Goal: Task Accomplishment & Management: Manage account settings

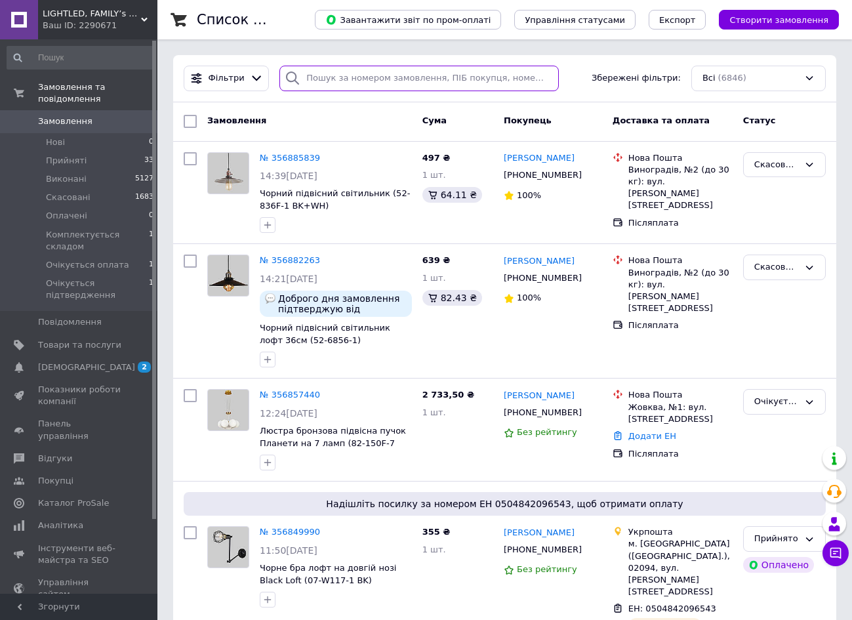
click at [364, 79] on input "search" at bounding box center [418, 79] width 279 height 26
type input "тодерішина"
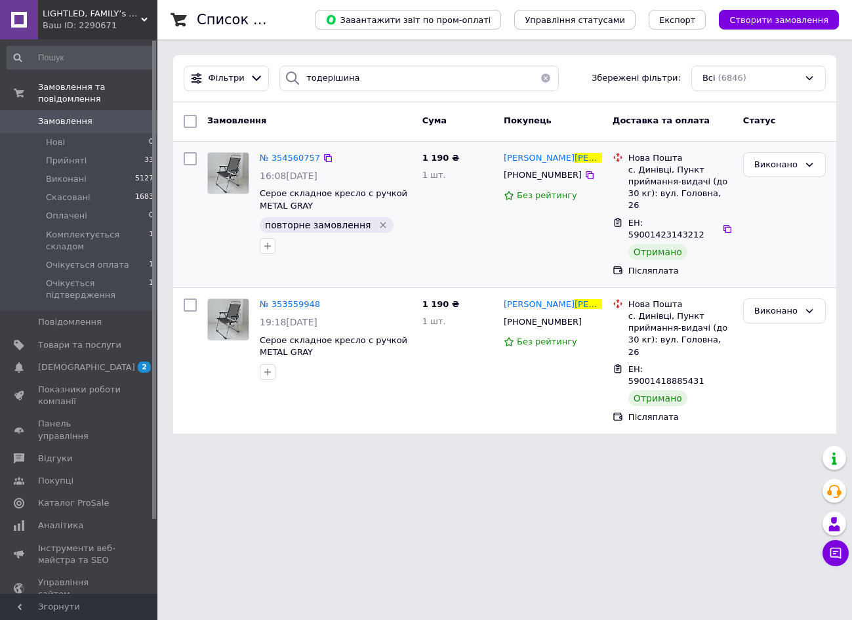
click at [287, 222] on span "повторне замовлення" at bounding box center [318, 225] width 106 height 10
click at [286, 222] on span "повторне замовлення" at bounding box center [318, 225] width 106 height 10
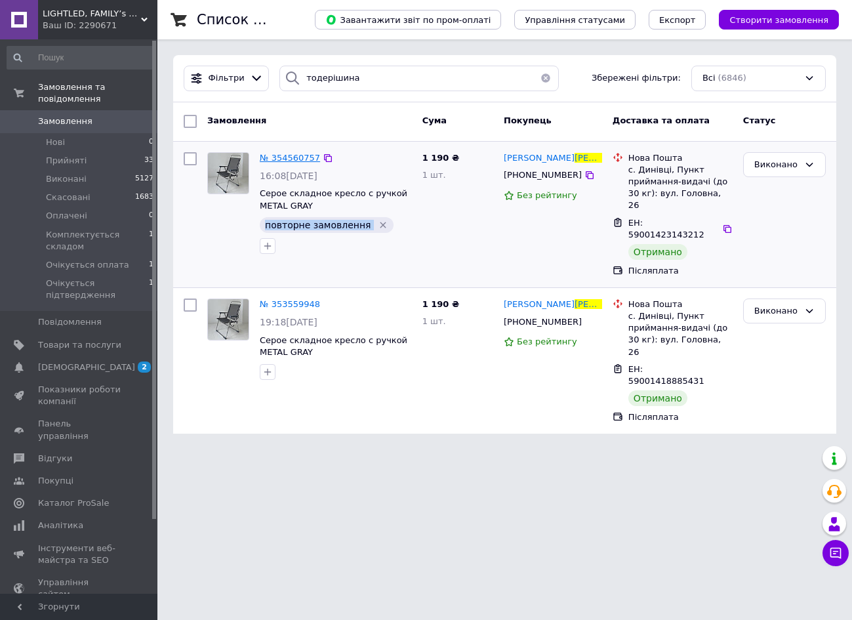
click at [310, 155] on span "№ 354560757" at bounding box center [290, 158] width 60 height 10
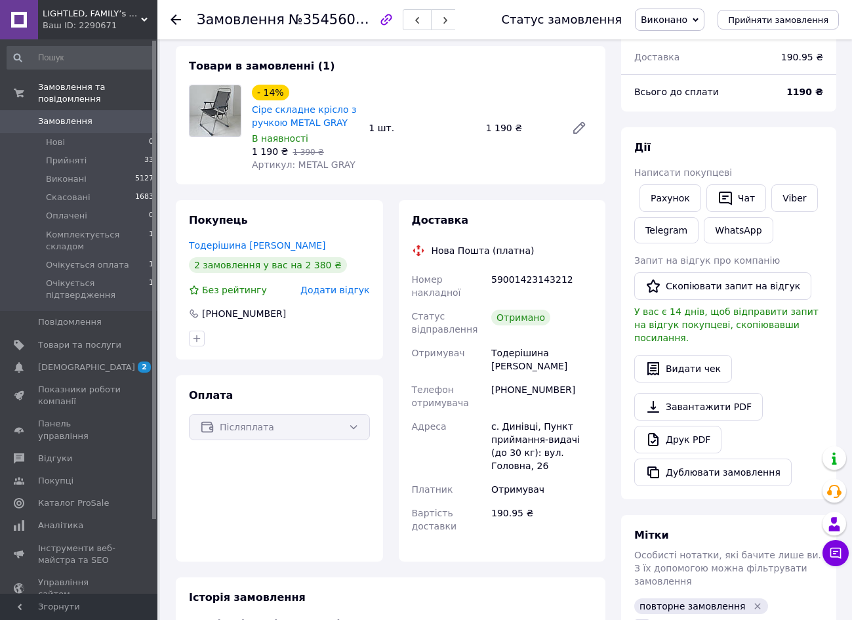
scroll to position [74, 0]
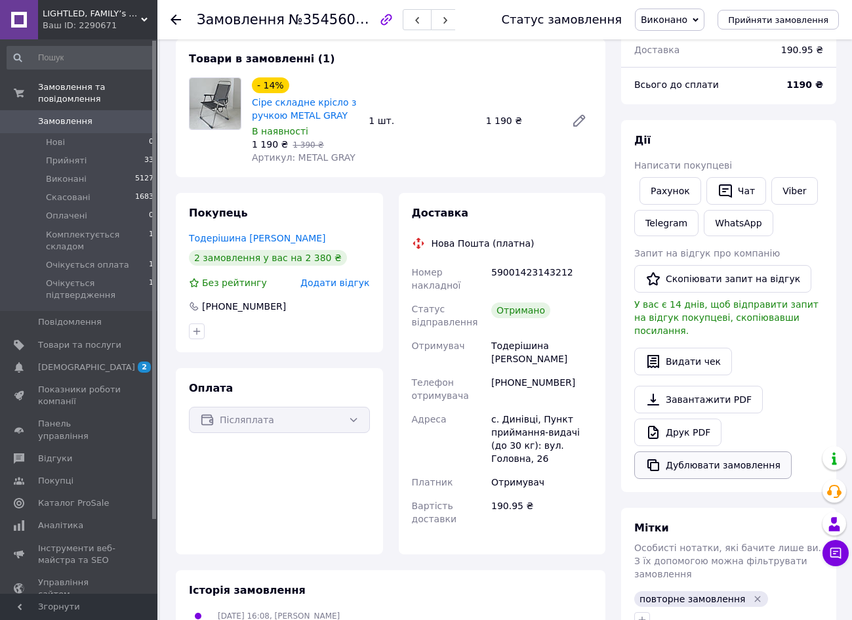
click at [732, 451] on button "Дублювати замовлення" at bounding box center [712, 465] width 157 height 28
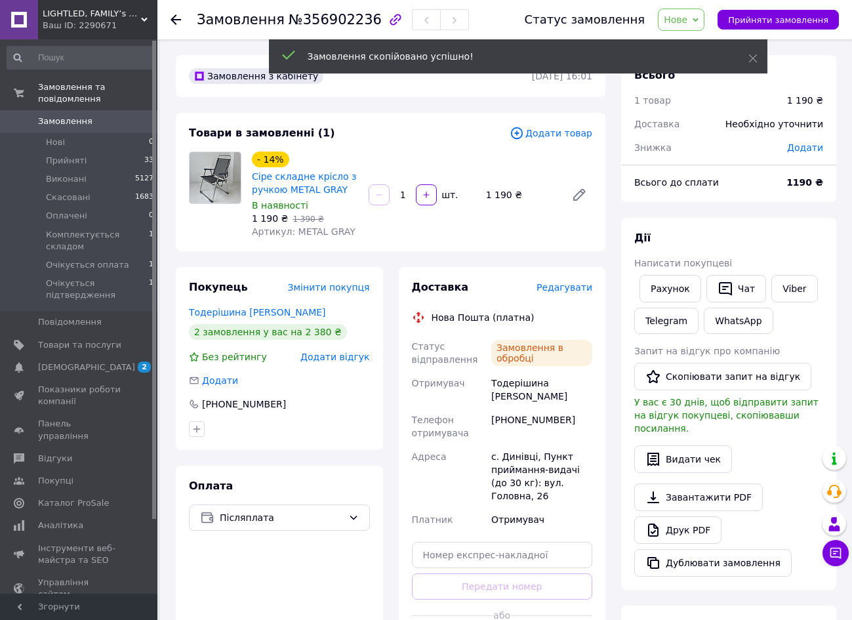
click at [107, 124] on span "Замовлення" at bounding box center [79, 121] width 83 height 12
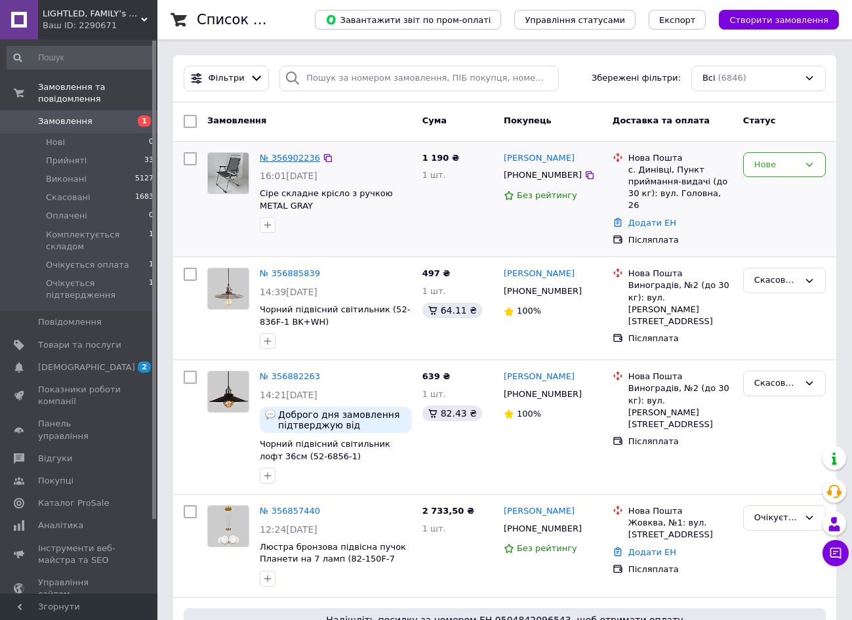
click at [304, 159] on link "№ 356902236" at bounding box center [290, 158] width 60 height 10
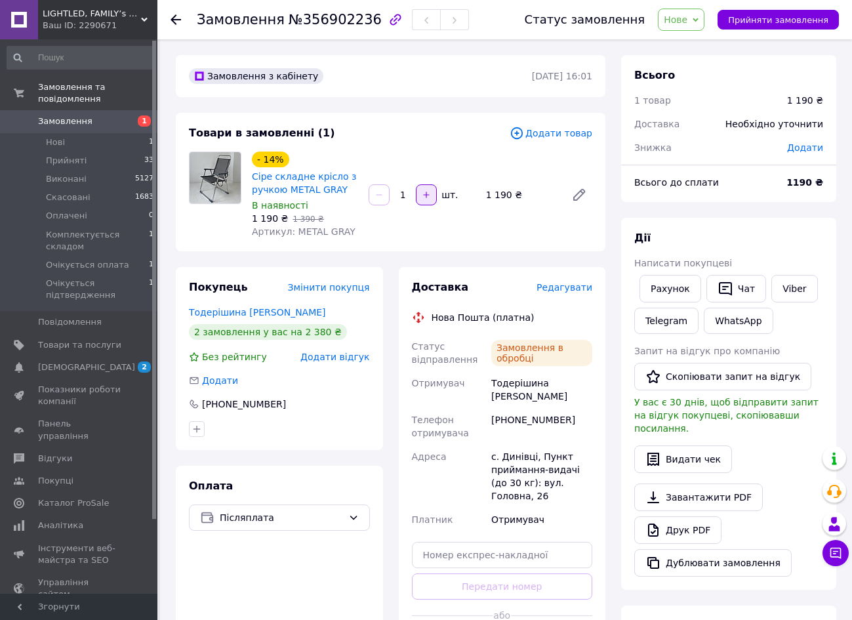
click at [422, 198] on icon "button" at bounding box center [426, 194] width 9 height 9
type input "2"
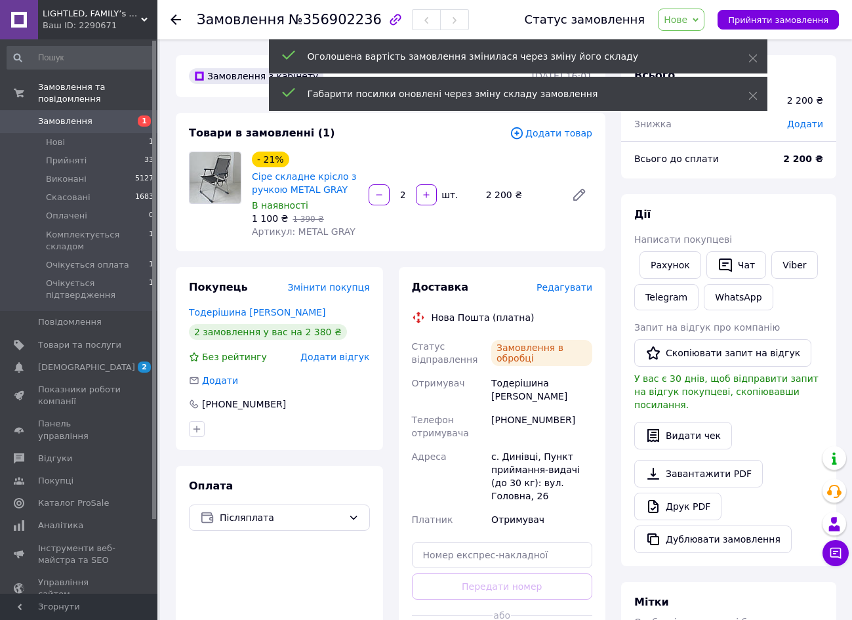
click at [695, 16] on span "Нове" at bounding box center [681, 20] width 47 height 22
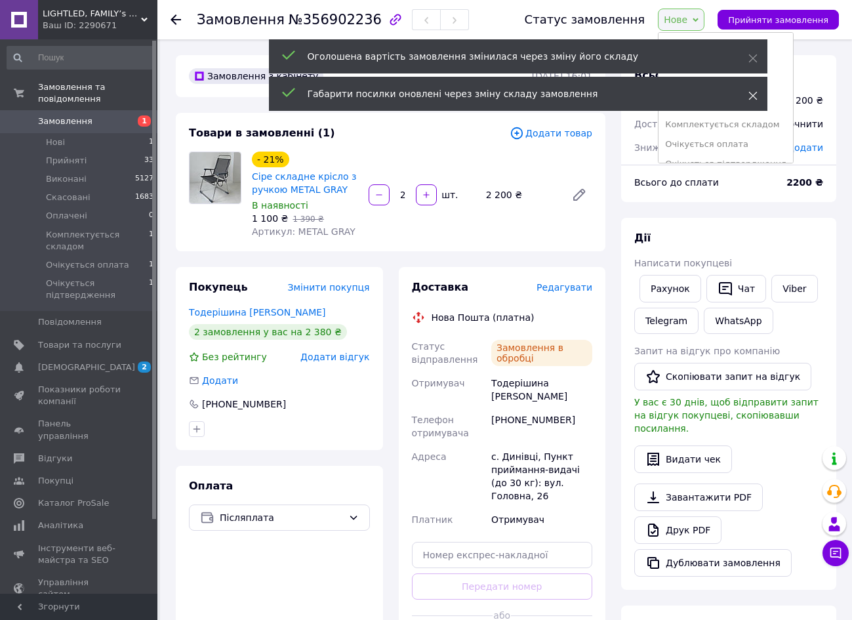
click at [754, 96] on use at bounding box center [752, 96] width 9 height 9
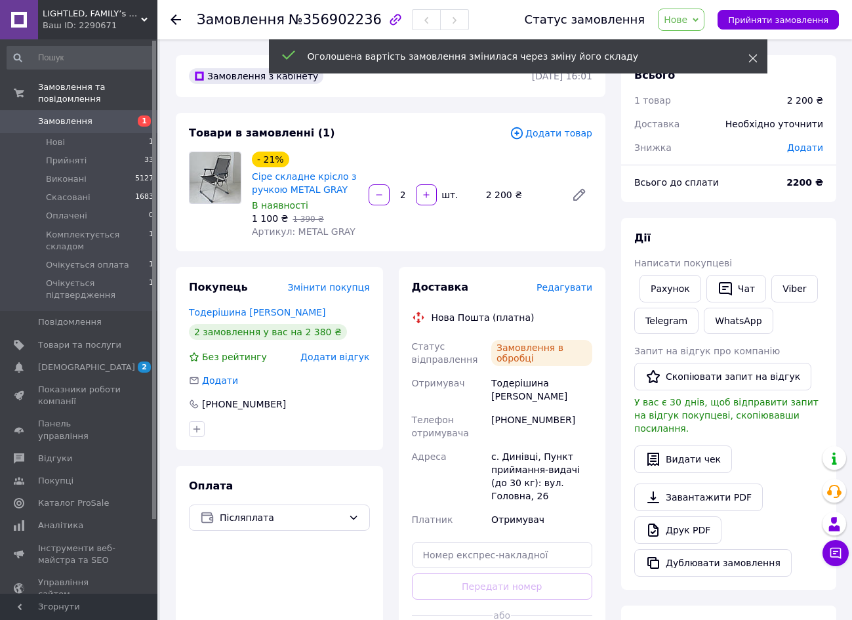
click at [754, 59] on use at bounding box center [752, 58] width 9 height 9
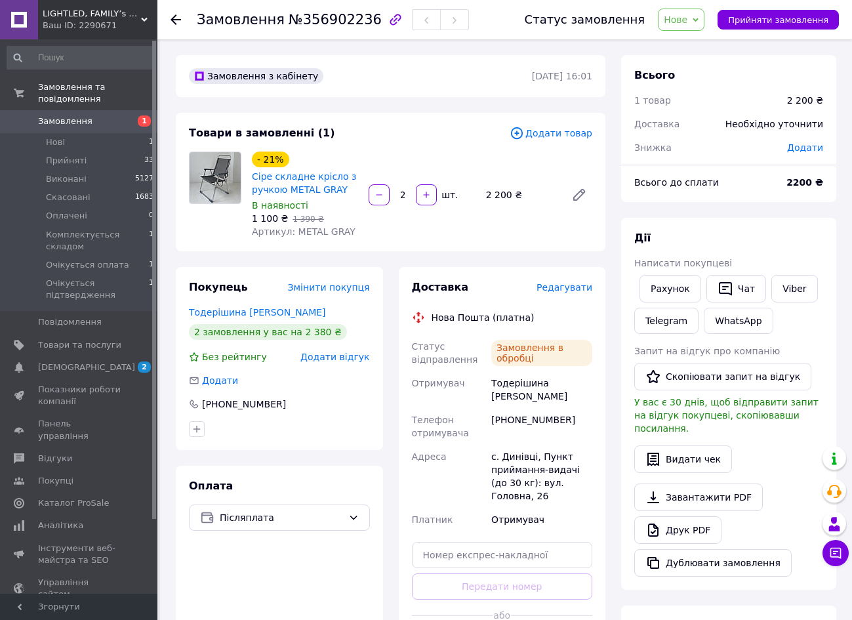
click at [687, 20] on span "Нове" at bounding box center [676, 19] width 24 height 10
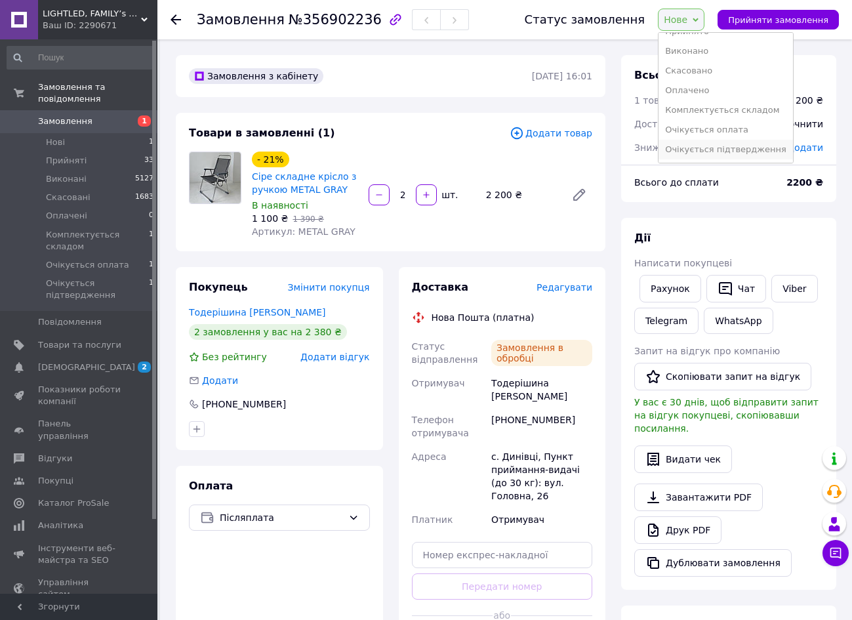
scroll to position [14, 0]
click at [698, 147] on li "Очікується підтвердження" at bounding box center [726, 150] width 134 height 20
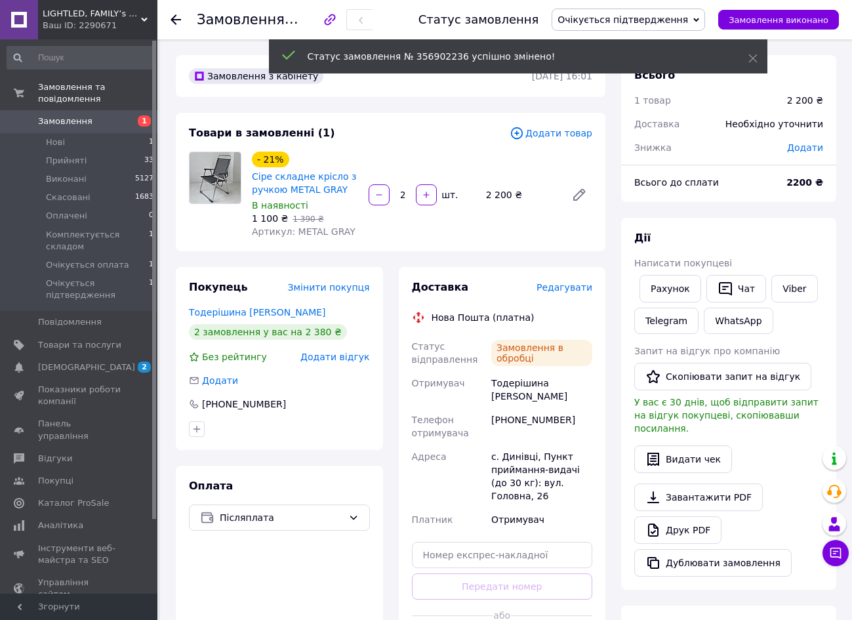
click at [113, 123] on span "Замовлення" at bounding box center [79, 121] width 83 height 12
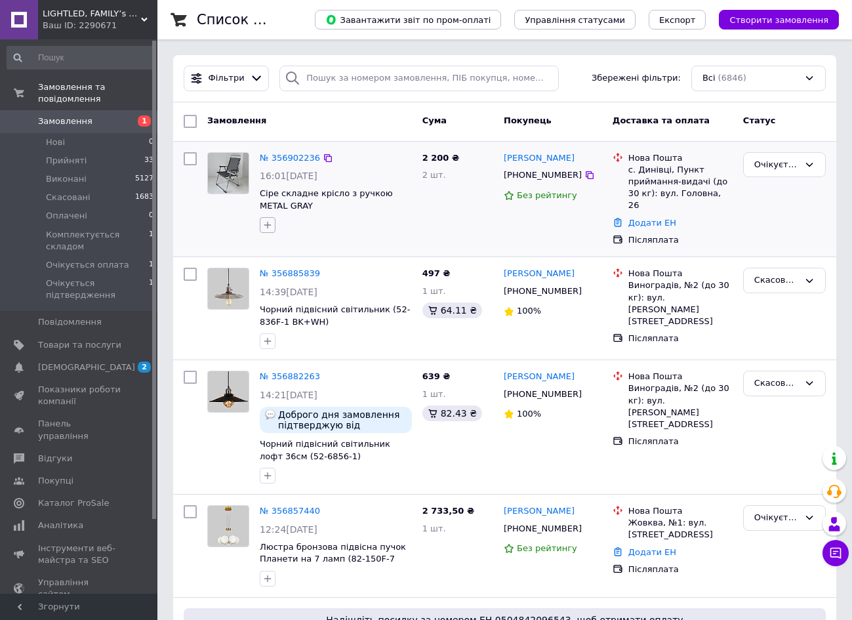
click at [266, 222] on icon "button" at bounding box center [267, 225] width 10 height 10
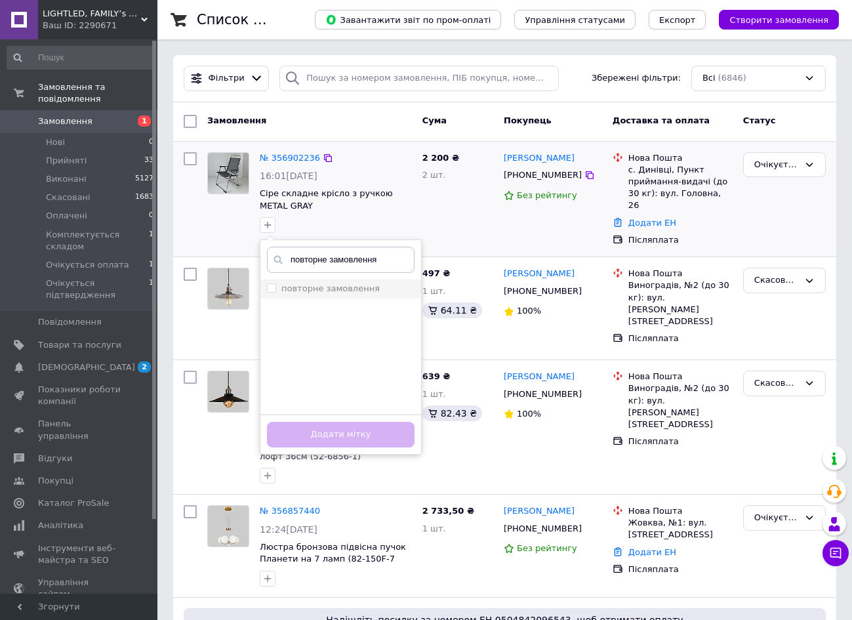
type input "повторне замовлення"
click at [323, 290] on label "повторне замовлення" at bounding box center [330, 288] width 98 height 10
checkbox input "true"
click at [348, 431] on button "Додати мітку" at bounding box center [341, 435] width 148 height 26
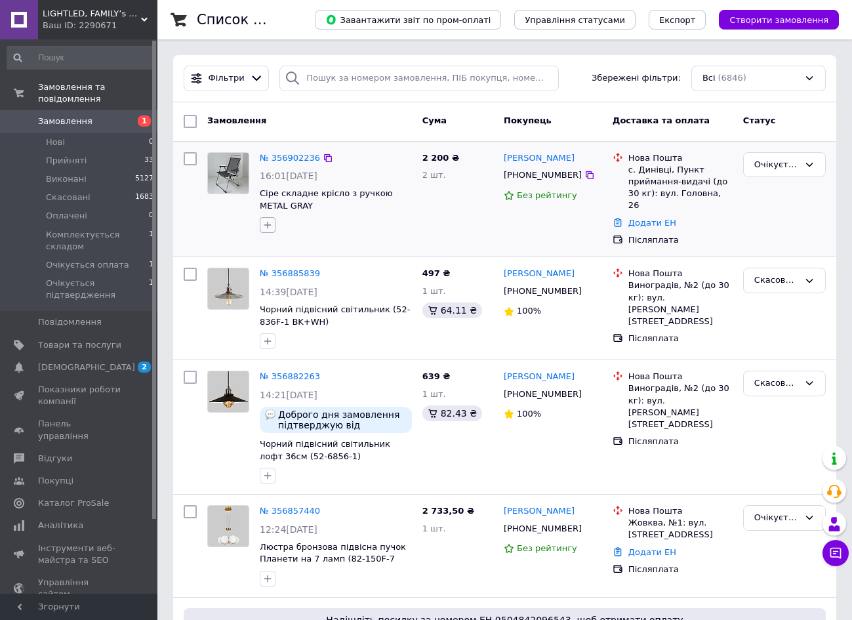
click at [269, 220] on icon "button" at bounding box center [267, 225] width 10 height 10
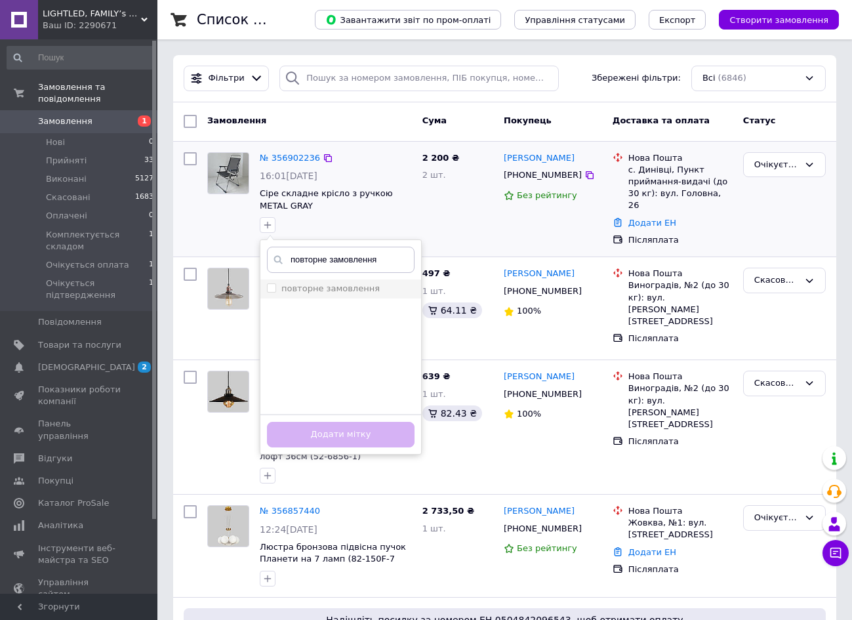
type input "повторне замовлення"
click at [272, 287] on input "повторне замовлення" at bounding box center [271, 287] width 9 height 9
checkbox input "true"
click at [324, 429] on button "Додати мітку" at bounding box center [341, 435] width 148 height 26
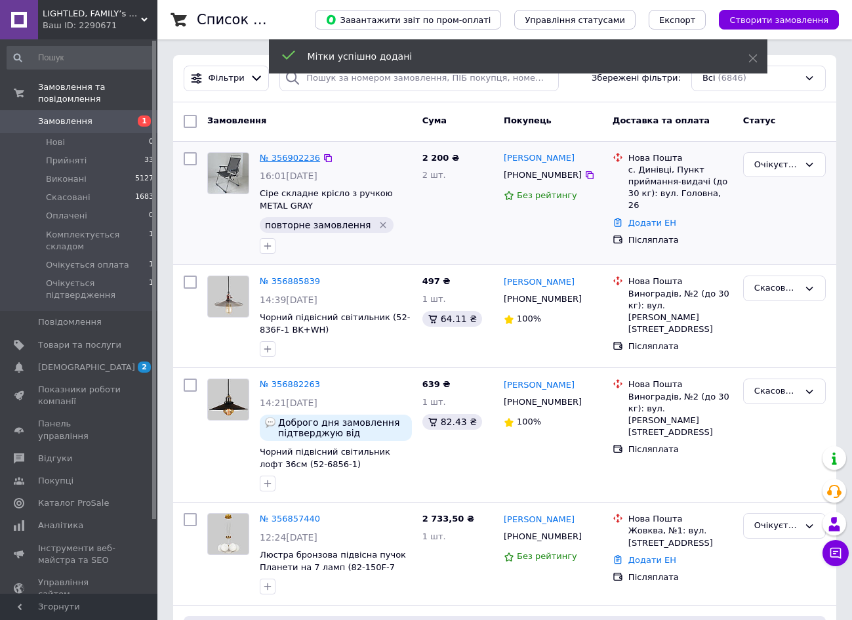
click at [289, 155] on link "№ 356902236" at bounding box center [290, 158] width 60 height 10
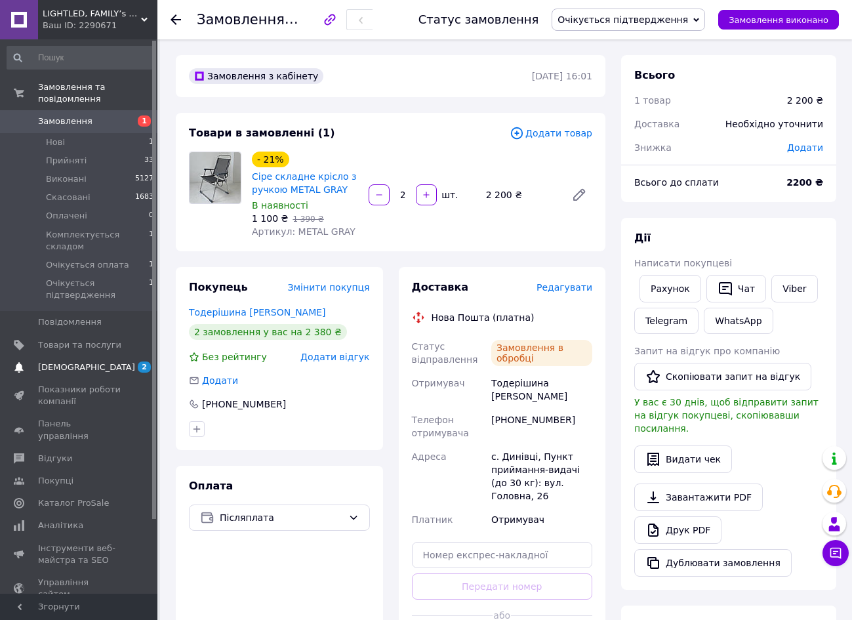
click at [106, 368] on span "[DEMOGRAPHIC_DATA]" at bounding box center [79, 367] width 83 height 12
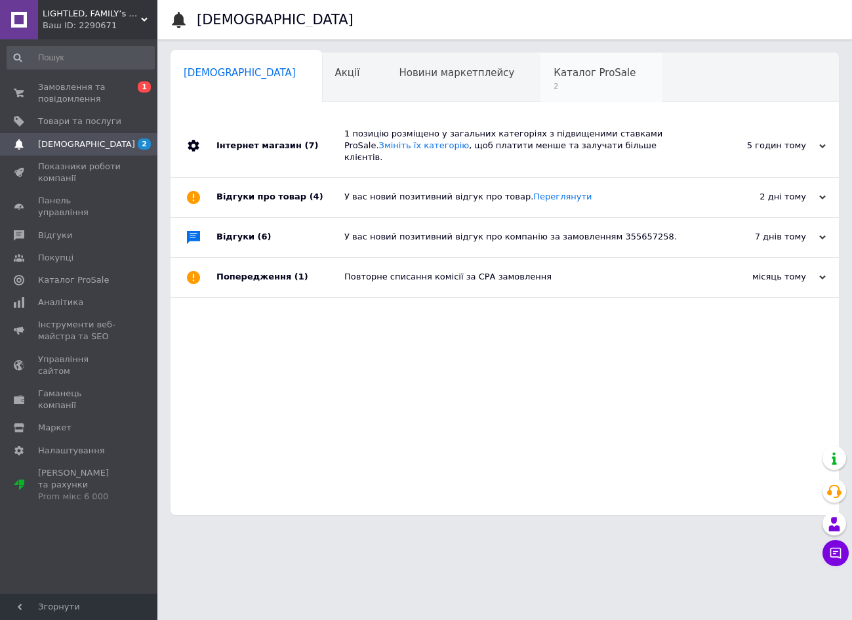
click at [554, 82] on span "2" at bounding box center [595, 86] width 82 height 10
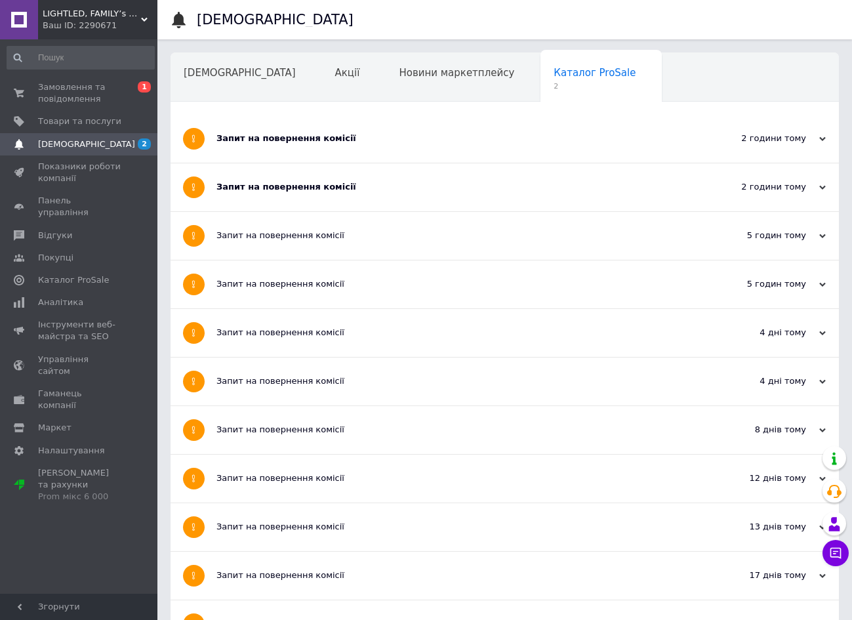
click at [333, 150] on div "Запит на повернення комісії" at bounding box center [455, 139] width 478 height 48
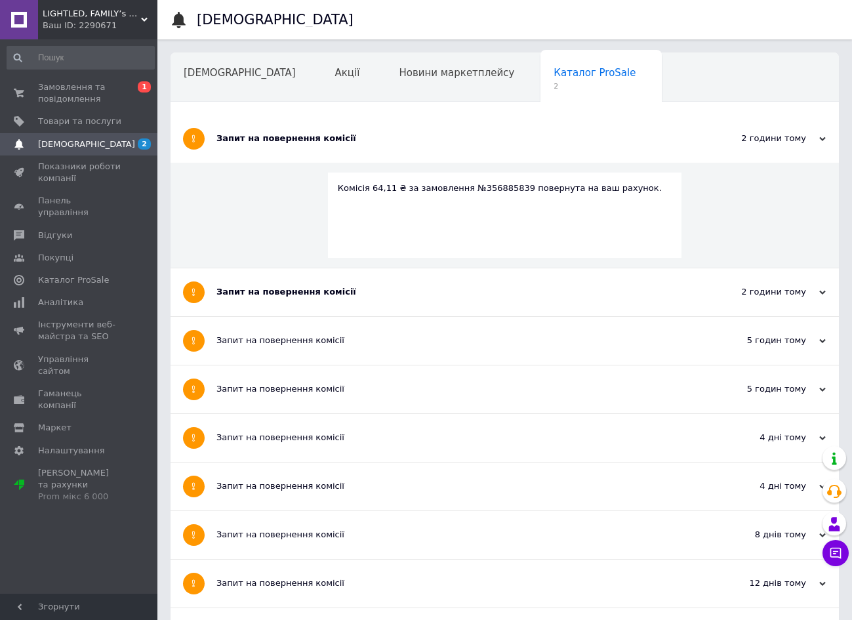
click at [287, 299] on div "Запит на повернення комісії" at bounding box center [455, 292] width 478 height 48
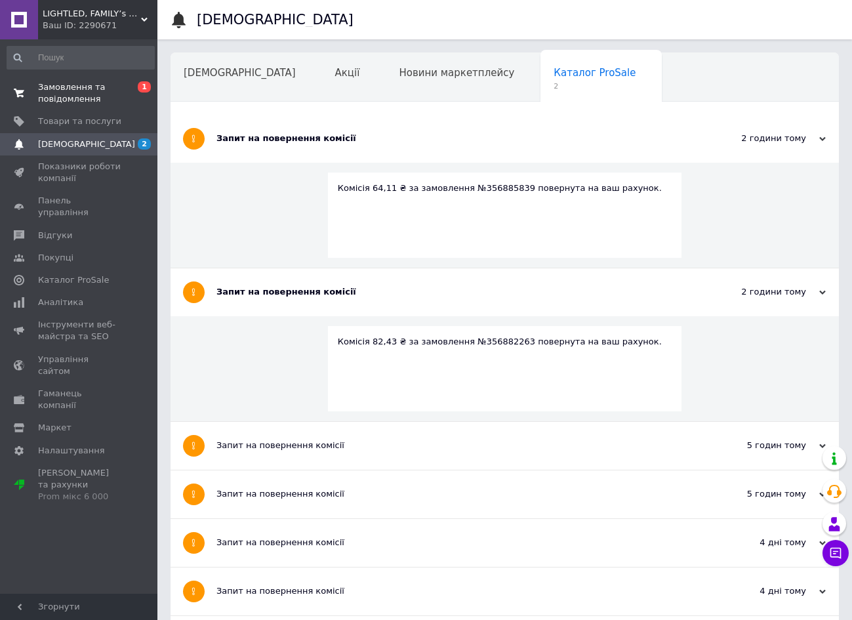
click at [119, 92] on span "Замовлення та повідомлення" at bounding box center [79, 93] width 83 height 24
